Goal: Task Accomplishment & Management: Manage account settings

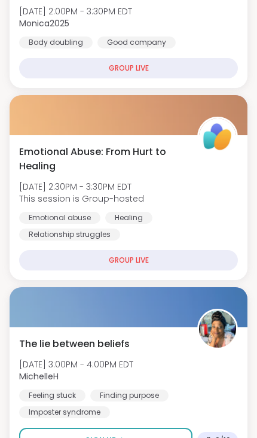
scroll to position [963, 0]
click at [84, 257] on div "GROUP LIVE" at bounding box center [128, 260] width 219 height 20
click at [90, 261] on div "GROUP LIVE" at bounding box center [128, 260] width 219 height 20
click at [92, 258] on div "GROUP LIVE" at bounding box center [128, 260] width 219 height 20
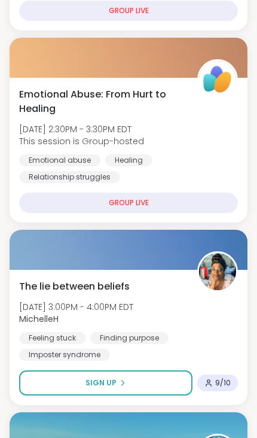
scroll to position [1021, 0]
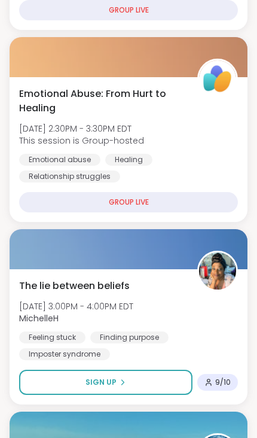
click at [58, 152] on div "Emotional Abuse: From Hurt to Healing [DATE] 2:30PM - 3:30PM EDT This session i…" at bounding box center [128, 135] width 219 height 96
click at [58, 151] on div "Emotional Abuse: From Hurt to Healing [DATE] 2:30PM - 3:30PM EDT This session i…" at bounding box center [128, 135] width 219 height 96
click at [108, 116] on div "Emotional Abuse: From Hurt to Healing [DATE] 2:30PM - 3:30PM EDT This session i…" at bounding box center [128, 135] width 219 height 96
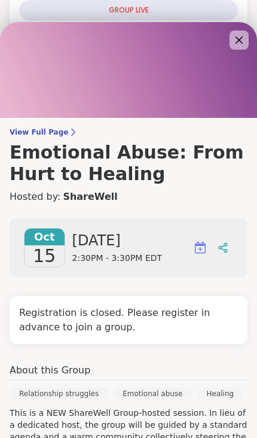
scroll to position [0, 0]
click at [57, 133] on span "View Full Page" at bounding box center [129, 132] width 238 height 10
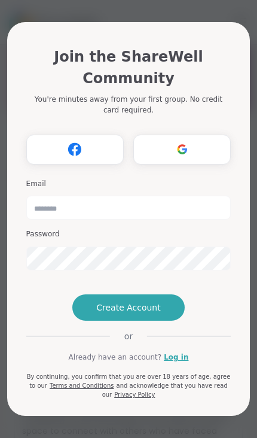
click at [180, 362] on link "Log in" at bounding box center [176, 357] width 25 height 11
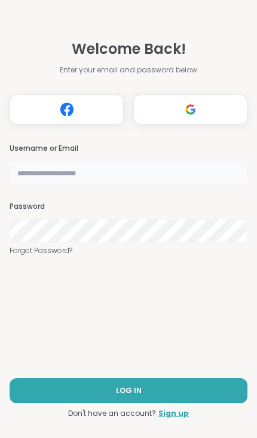
click at [155, 177] on input "text" at bounding box center [129, 173] width 238 height 24
type input "*"
type input "**********"
click at [56, 254] on link "Forgot Password?" at bounding box center [129, 250] width 238 height 11
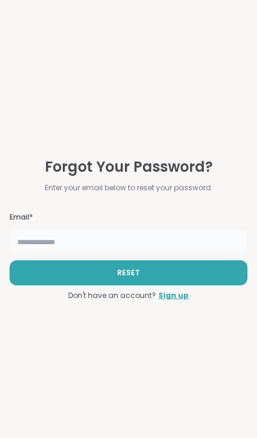
click at [178, 242] on input "text" at bounding box center [129, 241] width 238 height 24
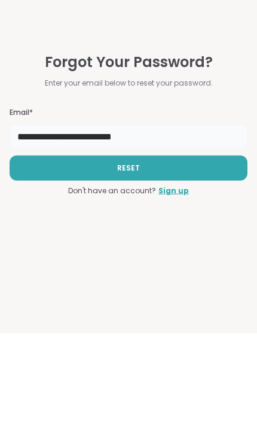
type input "**********"
click at [201, 260] on button "RESET" at bounding box center [129, 272] width 238 height 25
